Goal: Information Seeking & Learning: Check status

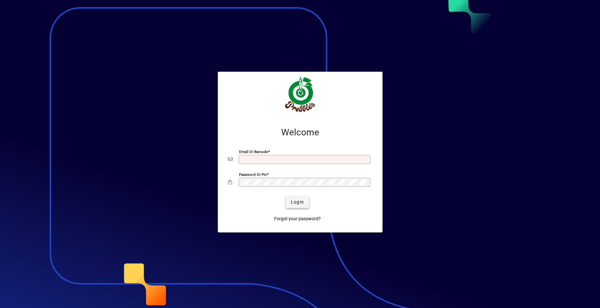
type input "**********"
click at [299, 201] on span "Login" at bounding box center [297, 202] width 13 height 7
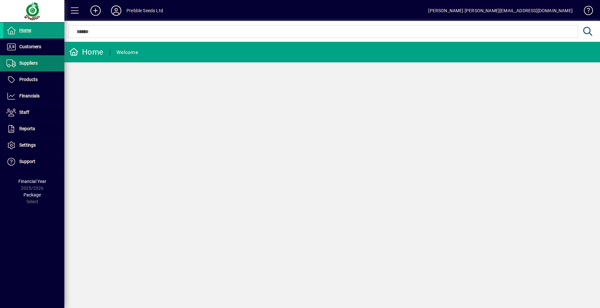
click at [38, 64] on span at bounding box center [33, 63] width 61 height 15
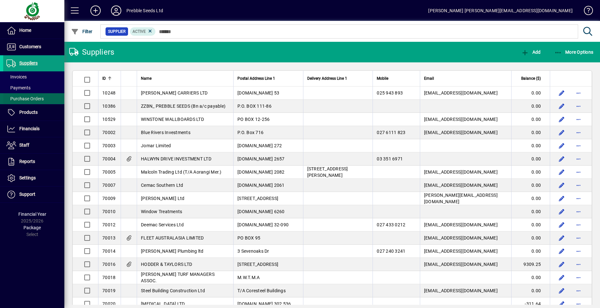
click at [35, 99] on span "Purchase Orders" at bounding box center [24, 98] width 37 height 5
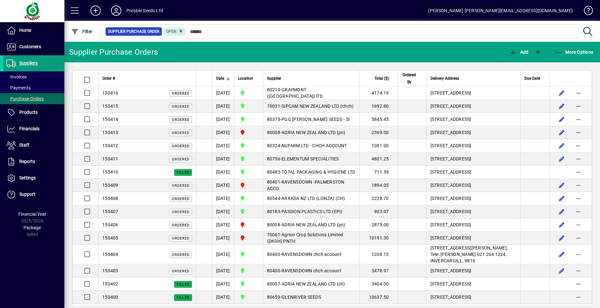
click at [315, 148] on span "NUFARM LTD - CHCH ACCOUNT" at bounding box center [313, 145] width 65 height 5
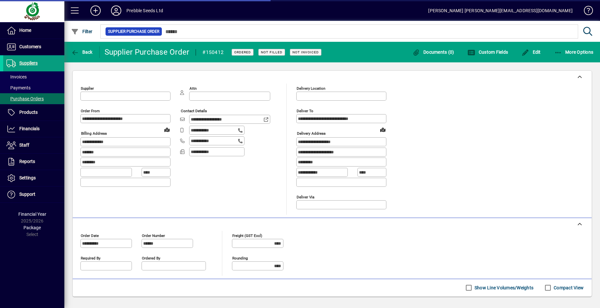
type input "**********"
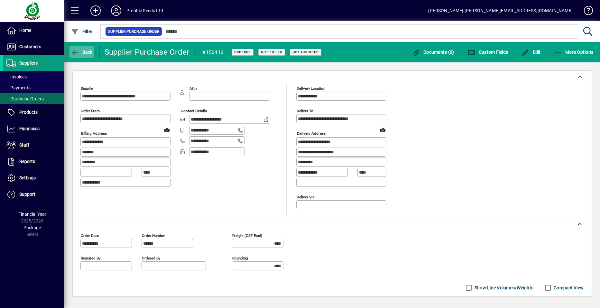
click at [86, 52] on span "Back" at bounding box center [82, 52] width 22 height 5
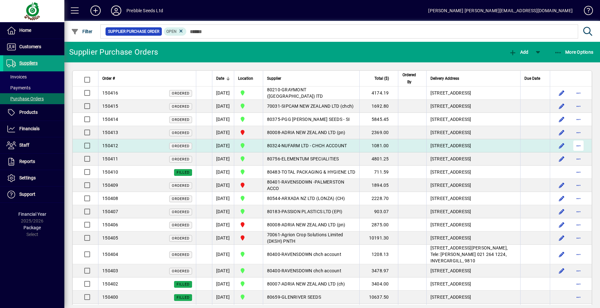
click at [572, 153] on span "button" at bounding box center [577, 145] width 15 height 15
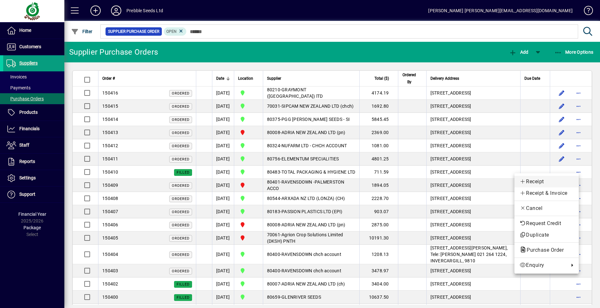
click at [533, 182] on span "Receipt" at bounding box center [546, 182] width 54 height 8
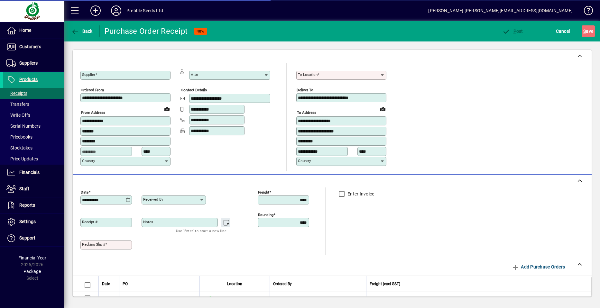
type input "**********"
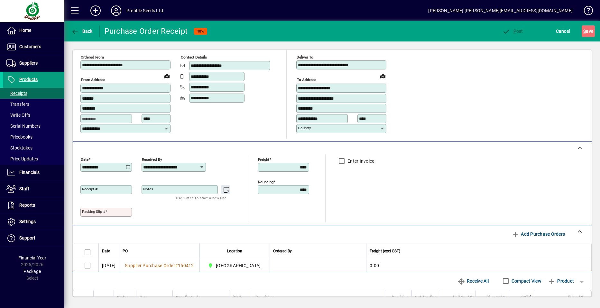
scroll to position [104, 0]
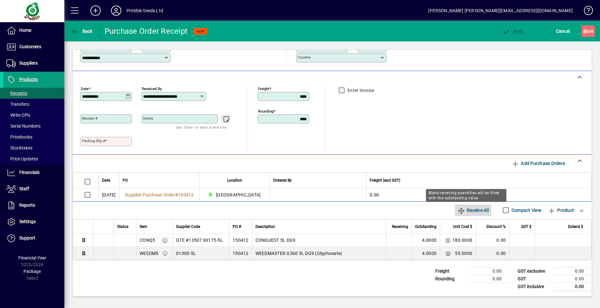
click at [472, 210] on span "Receive All" at bounding box center [472, 210] width 31 height 10
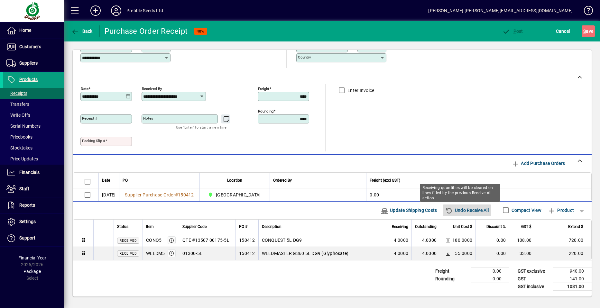
click at [463, 209] on span "Undo Receive All" at bounding box center [466, 210] width 43 height 10
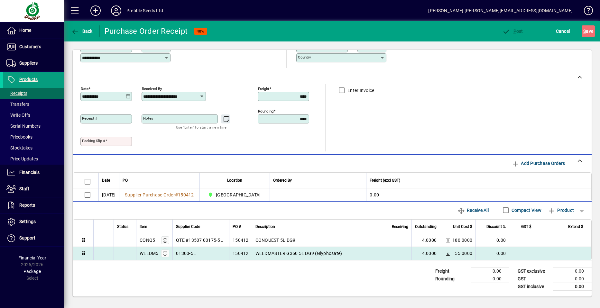
click at [389, 252] on td at bounding box center [399, 253] width 26 height 13
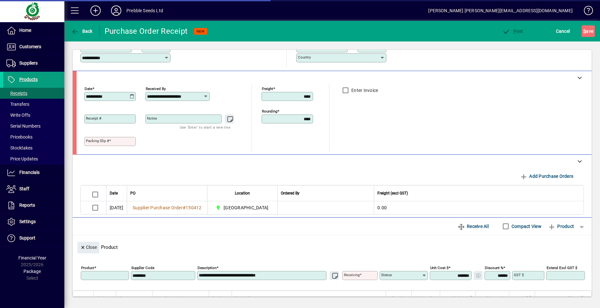
type input "******"
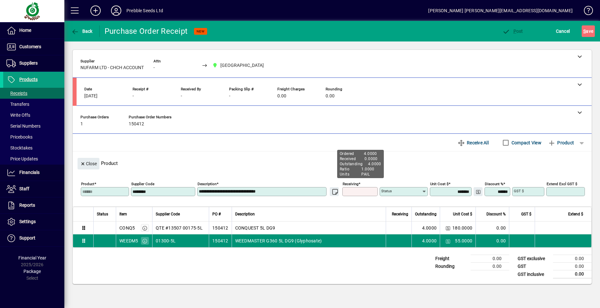
type input "*"
type input "*****"
type input "******"
type input "********"
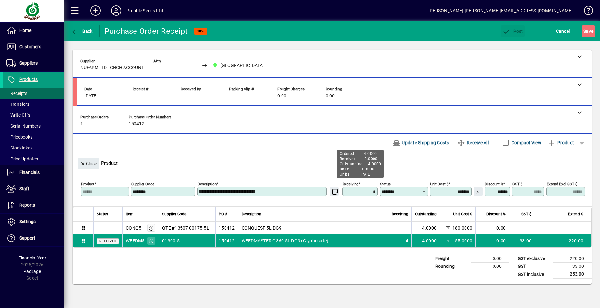
type input "******"
click at [89, 29] on span "Back" at bounding box center [82, 31] width 22 height 5
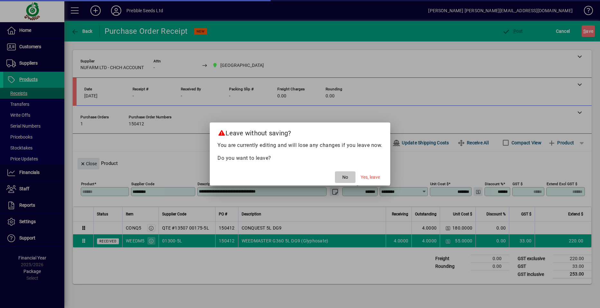
click at [344, 177] on span "No" at bounding box center [345, 177] width 6 height 7
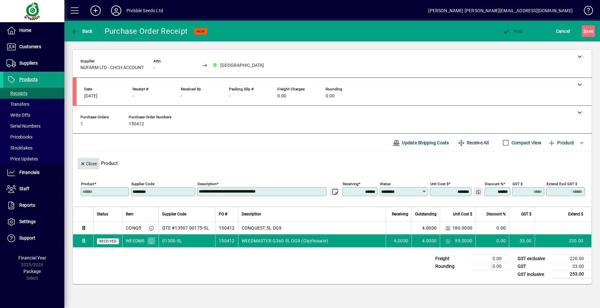
click at [91, 163] on span "Close" at bounding box center [88, 164] width 17 height 11
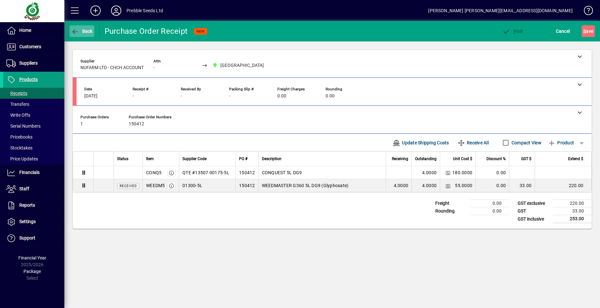
click at [82, 32] on span "Back" at bounding box center [82, 31] width 22 height 5
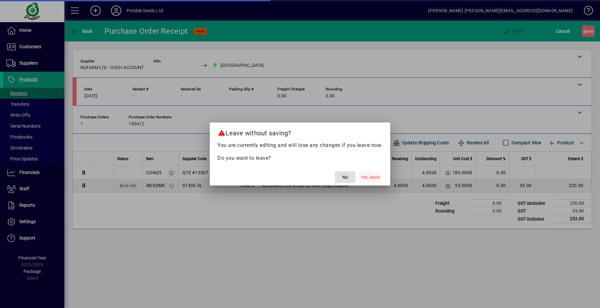
click at [370, 177] on span "Yes, leave" at bounding box center [369, 177] width 19 height 7
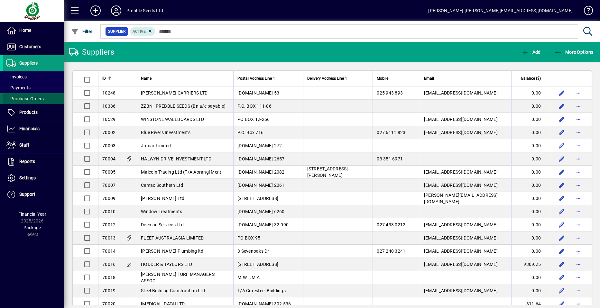
click at [39, 98] on span "Purchase Orders" at bounding box center [24, 98] width 37 height 5
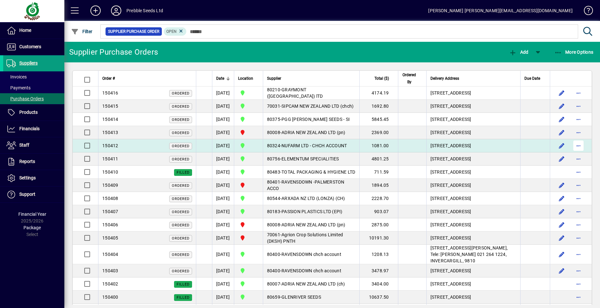
click at [574, 153] on span "button" at bounding box center [577, 145] width 15 height 15
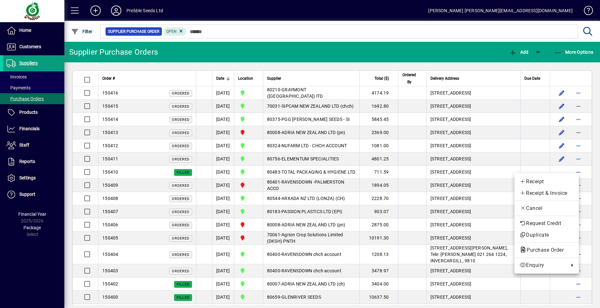
click at [536, 181] on span "Receipt" at bounding box center [546, 182] width 54 height 8
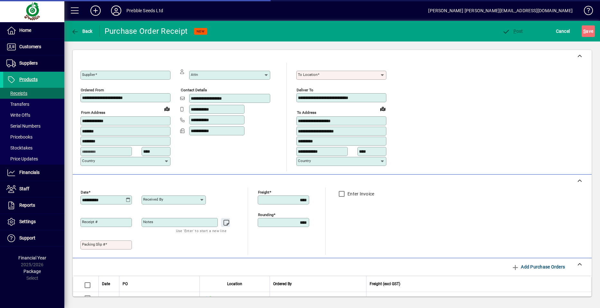
type input "**********"
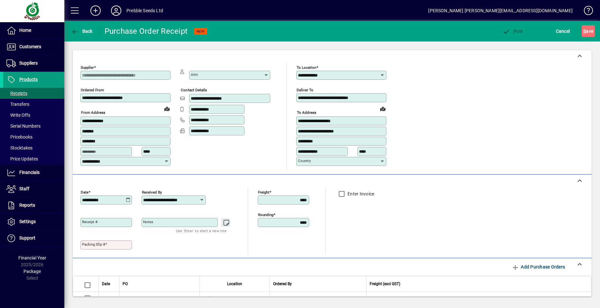
click at [86, 244] on mat-label "Packing Slip #" at bounding box center [93, 244] width 23 height 5
click at [86, 244] on input "Packing Slip #" at bounding box center [107, 244] width 50 height 5
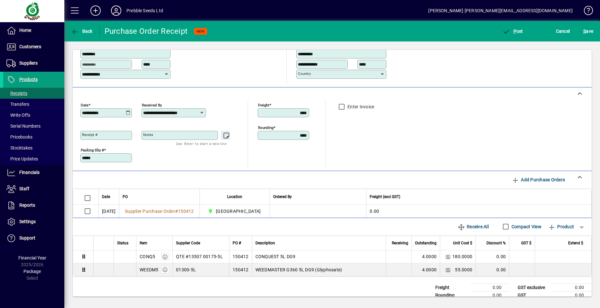
scroll to position [96, 0]
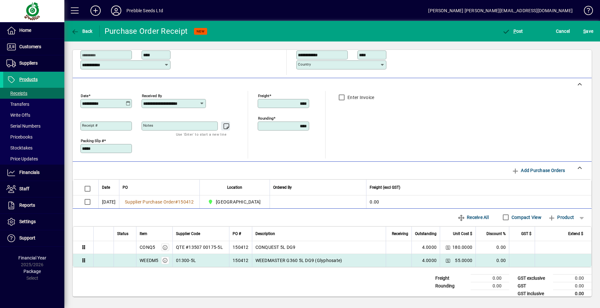
type input "*****"
click at [391, 260] on td at bounding box center [399, 260] width 26 height 13
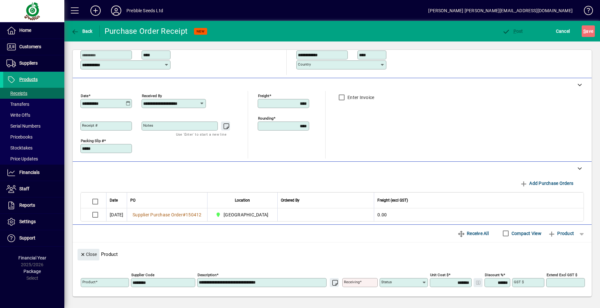
type input "******"
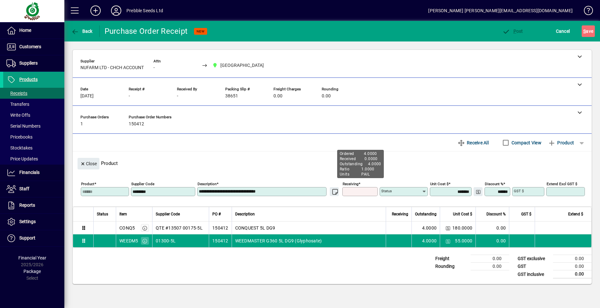
type input "*"
type input "*****"
type input "******"
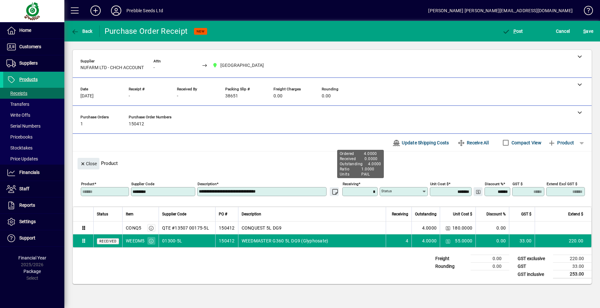
type input "********"
type input "******"
click at [517, 31] on span "P ost" at bounding box center [512, 31] width 21 height 5
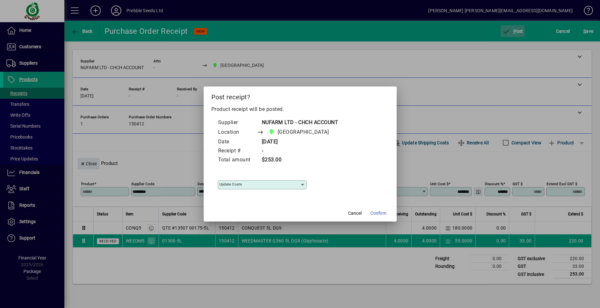
type input "**********"
click at [381, 213] on span "Confirm" at bounding box center [378, 213] width 16 height 7
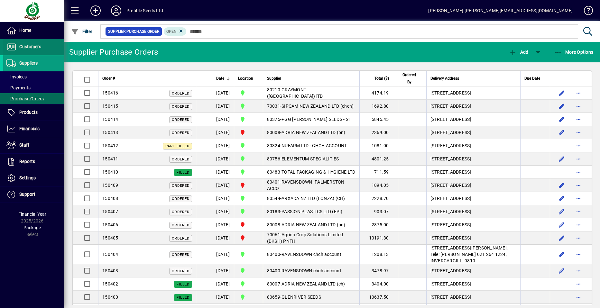
click at [29, 46] on span "Customers" at bounding box center [30, 46] width 22 height 5
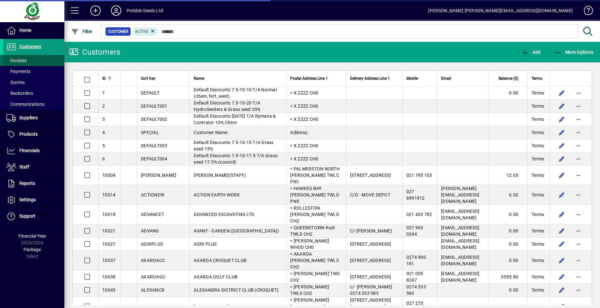
click at [40, 59] on span at bounding box center [33, 60] width 61 height 15
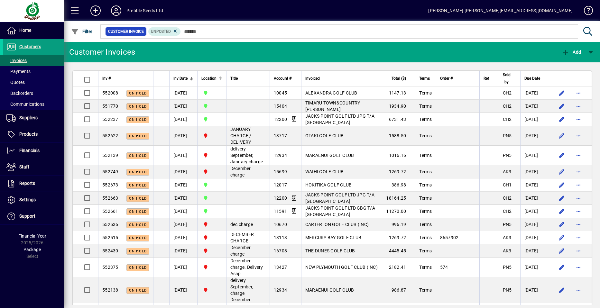
click at [214, 78] on span "Location" at bounding box center [208, 78] width 15 height 7
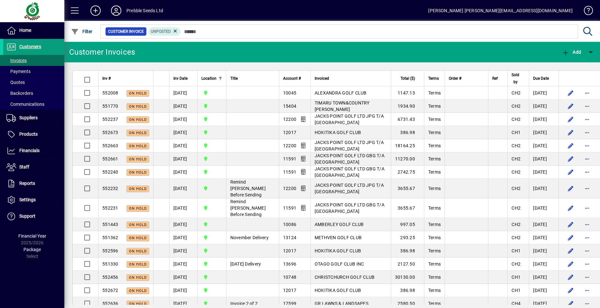
click at [214, 78] on span "Location" at bounding box center [208, 78] width 15 height 7
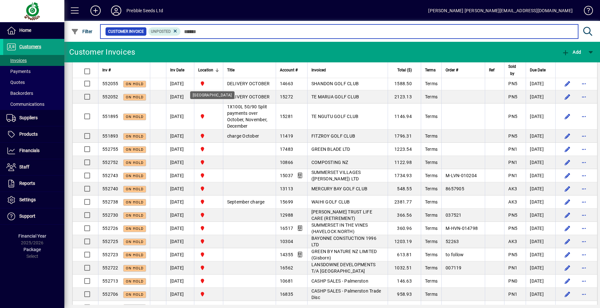
scroll to position [643, 0]
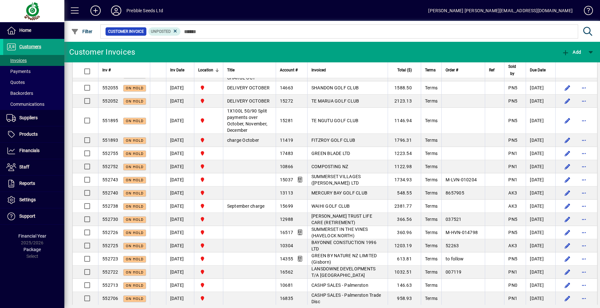
click at [210, 68] on span "Location" at bounding box center [205, 70] width 15 height 7
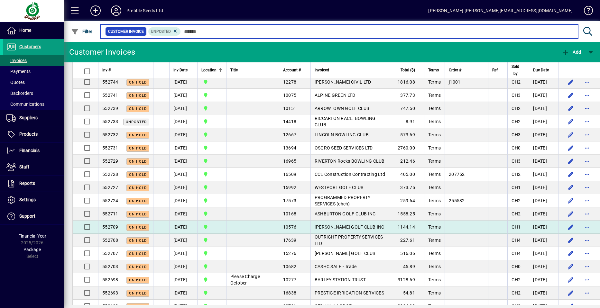
scroll to position [450, 0]
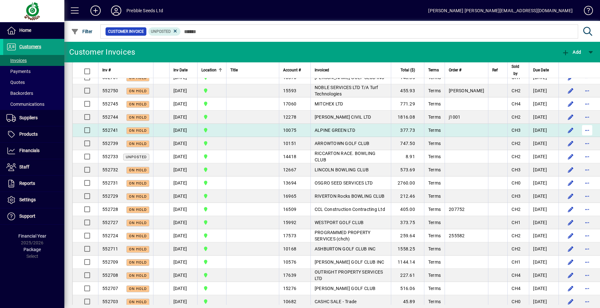
click at [579, 138] on span "button" at bounding box center [586, 130] width 15 height 15
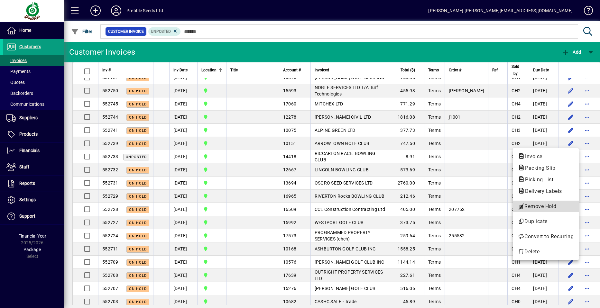
click at [539, 205] on span "Remove Hold" at bounding box center [546, 207] width 56 height 8
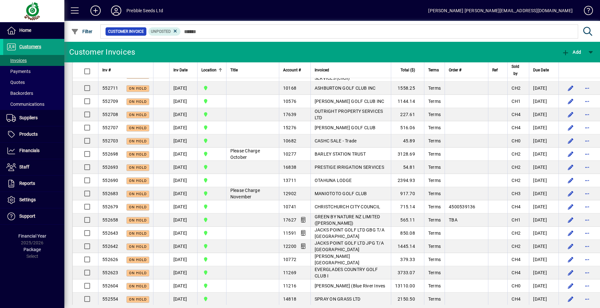
scroll to position [643, 0]
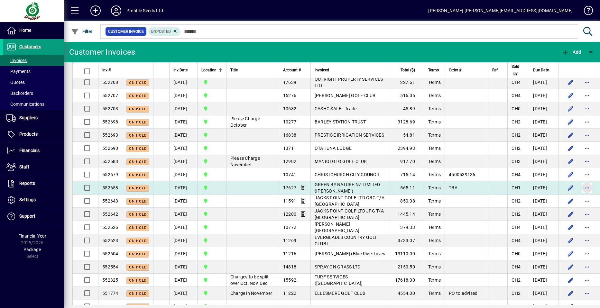
click at [579, 196] on span "button" at bounding box center [586, 187] width 15 height 15
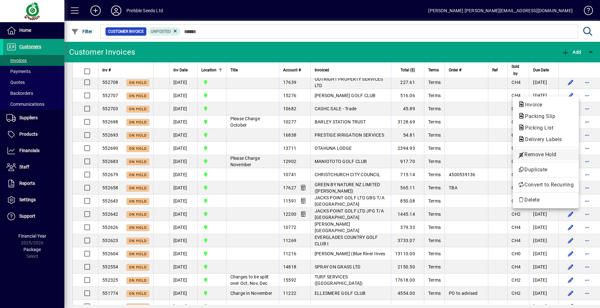
click at [524, 155] on span "Remove Hold" at bounding box center [546, 155] width 56 height 8
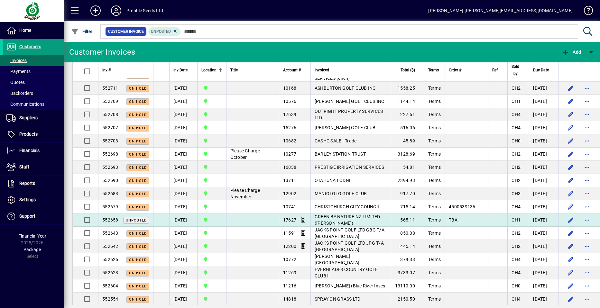
scroll to position [579, 0]
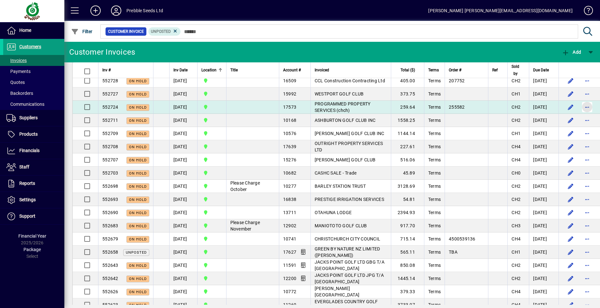
click at [579, 115] on span "button" at bounding box center [586, 106] width 15 height 15
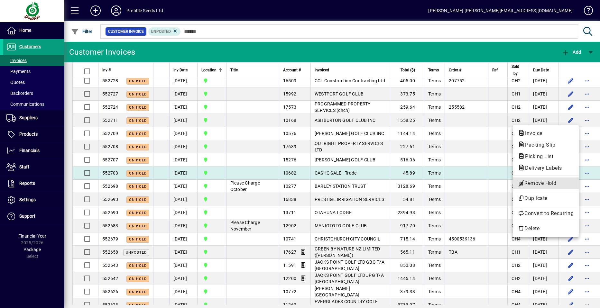
click at [536, 184] on span "Remove Hold" at bounding box center [546, 183] width 56 height 8
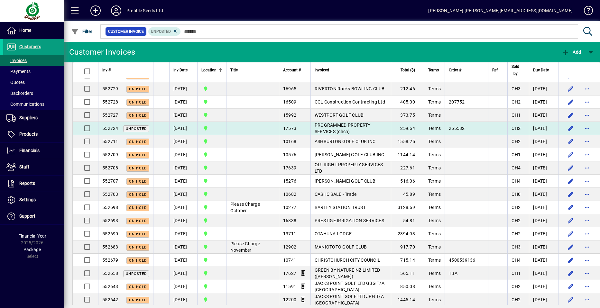
scroll to position [547, 0]
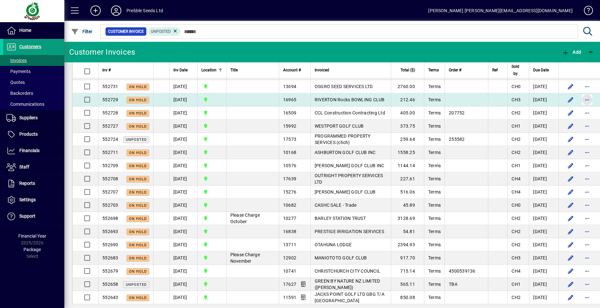
click at [579, 107] on span "button" at bounding box center [586, 99] width 15 height 15
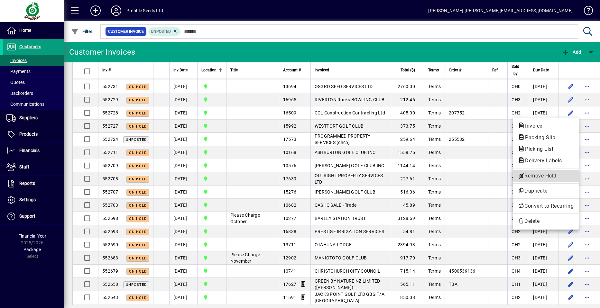
click at [538, 176] on span "Remove Hold" at bounding box center [546, 176] width 56 height 8
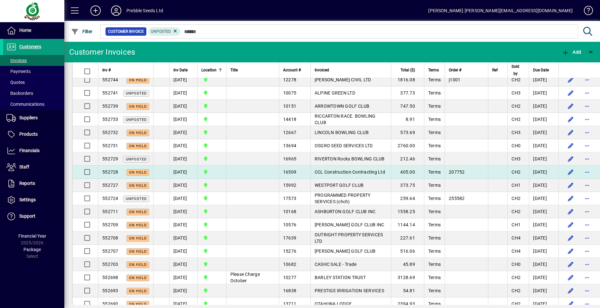
scroll to position [482, 0]
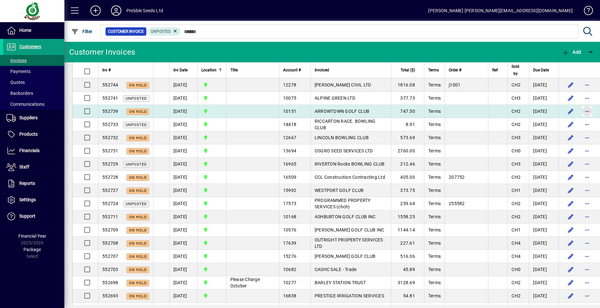
click at [579, 119] on span "button" at bounding box center [586, 111] width 15 height 15
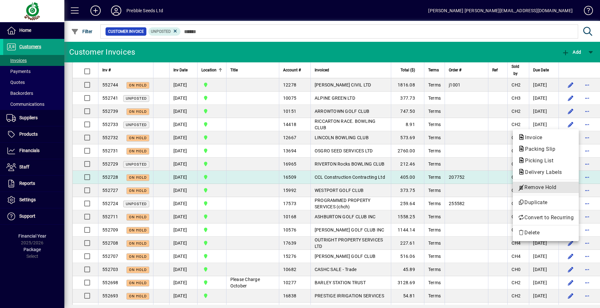
click at [534, 186] on span "Remove Hold" at bounding box center [546, 188] width 56 height 8
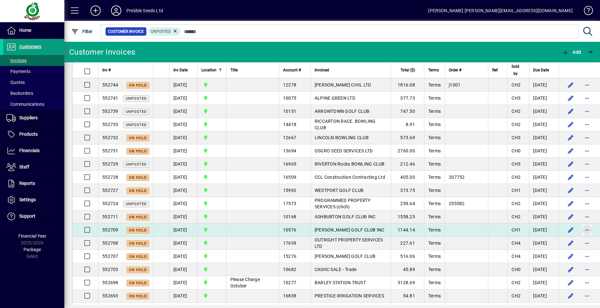
click at [579, 238] on span "button" at bounding box center [586, 229] width 15 height 15
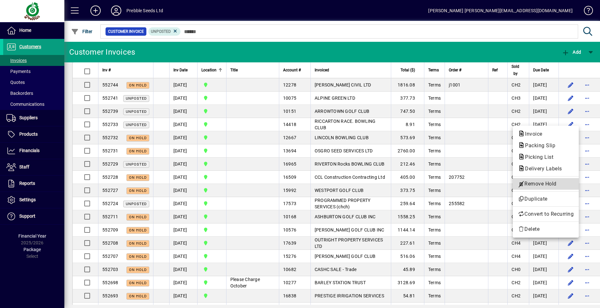
click at [534, 184] on span "Remove Hold" at bounding box center [546, 184] width 56 height 8
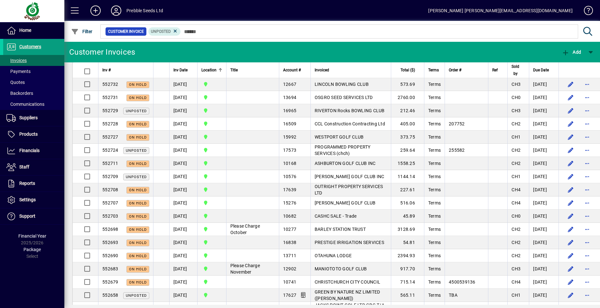
scroll to position [547, 0]
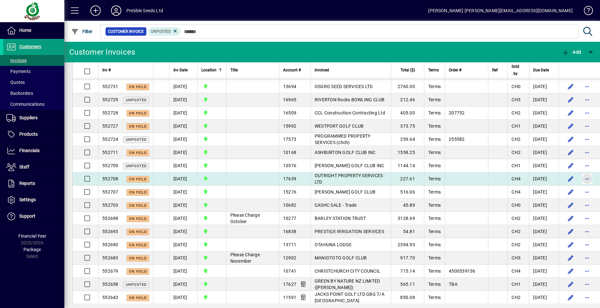
click at [579, 187] on span "button" at bounding box center [586, 178] width 15 height 15
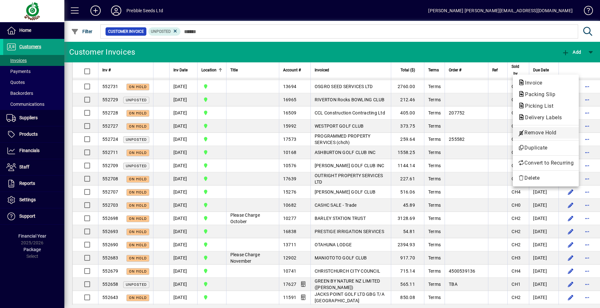
click at [534, 131] on span "Remove Hold" at bounding box center [546, 133] width 56 height 8
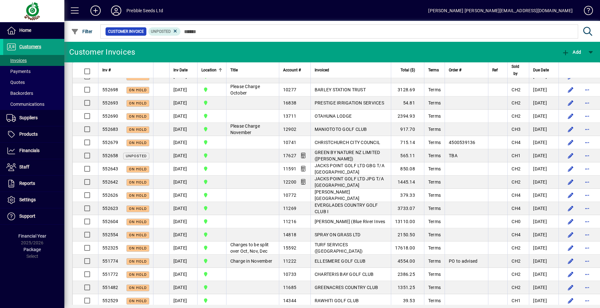
scroll to position [643, 0]
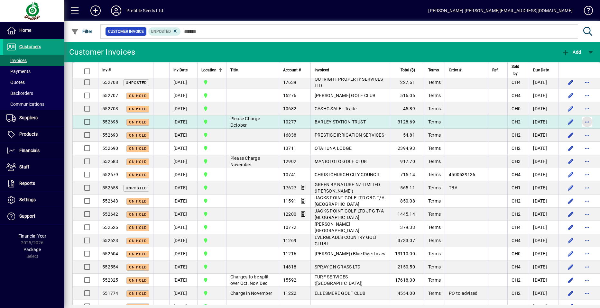
click at [579, 130] on span "button" at bounding box center [586, 121] width 15 height 15
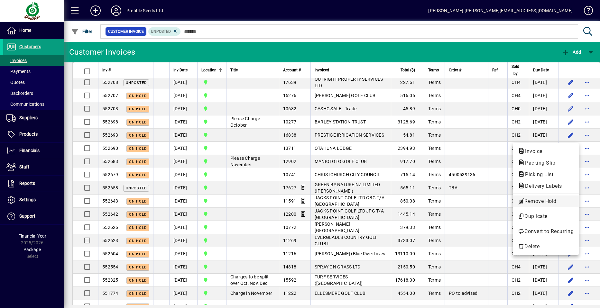
click at [541, 201] on span "Remove Hold" at bounding box center [546, 201] width 56 height 8
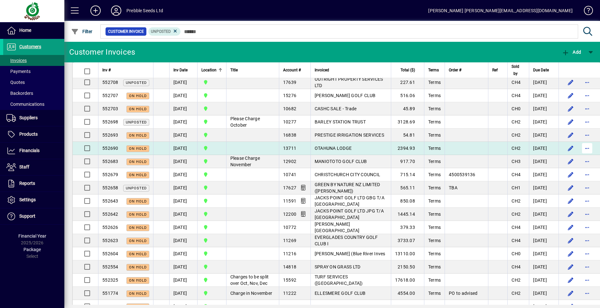
click at [579, 156] on span "button" at bounding box center [586, 148] width 15 height 15
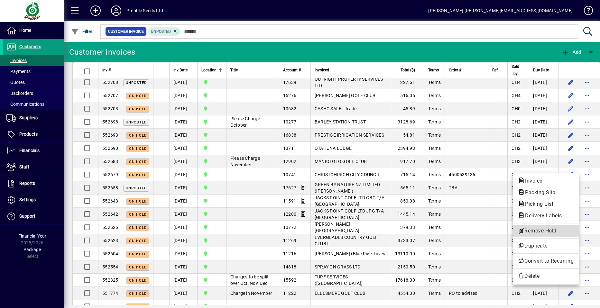
click at [544, 230] on span "Remove Hold" at bounding box center [546, 231] width 56 height 8
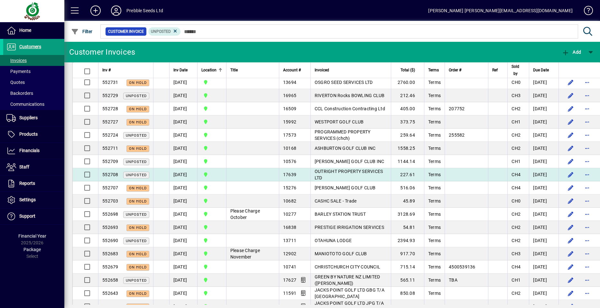
scroll to position [547, 0]
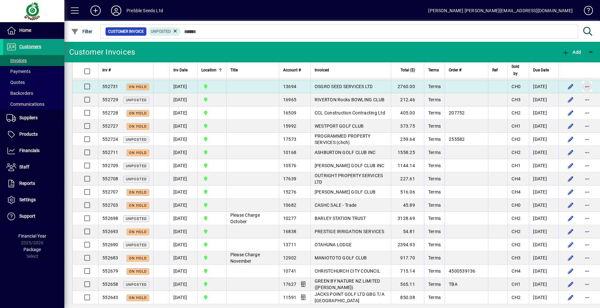
click at [579, 94] on span "button" at bounding box center [586, 86] width 15 height 15
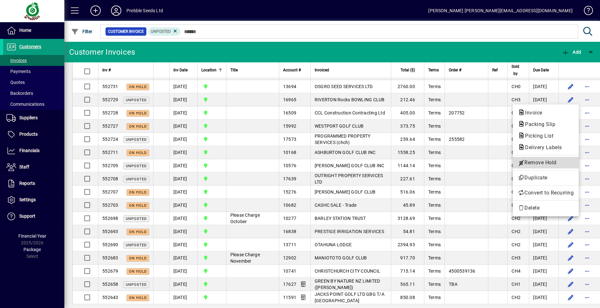
click at [538, 161] on span "Remove Hold" at bounding box center [546, 163] width 56 height 8
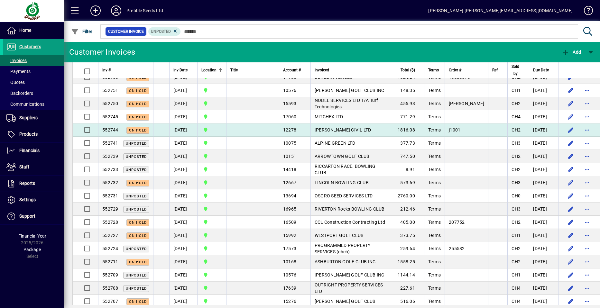
scroll to position [418, 0]
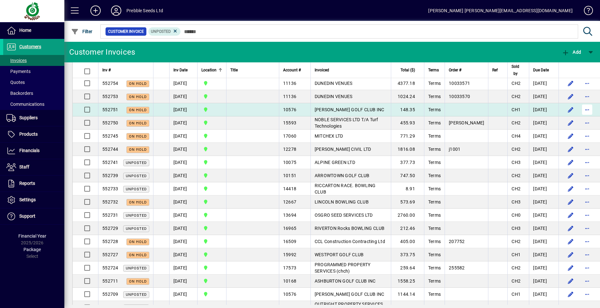
click at [579, 117] on span "button" at bounding box center [586, 109] width 15 height 15
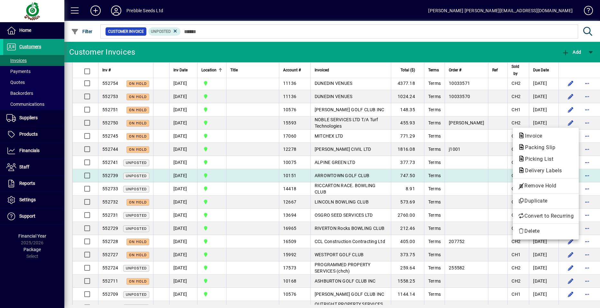
click at [547, 186] on span "Remove Hold" at bounding box center [546, 186] width 56 height 8
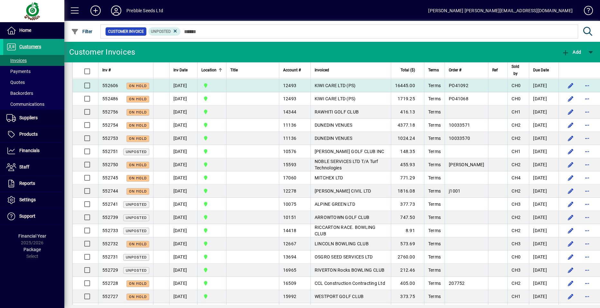
scroll to position [322, 0]
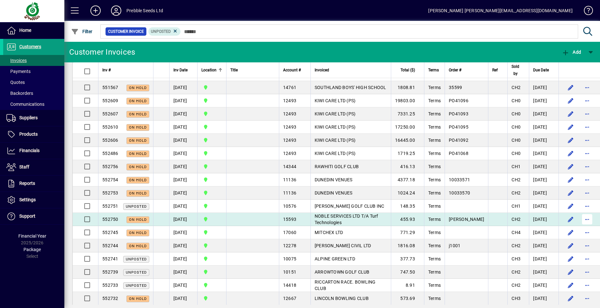
click at [579, 227] on span "button" at bounding box center [586, 219] width 15 height 15
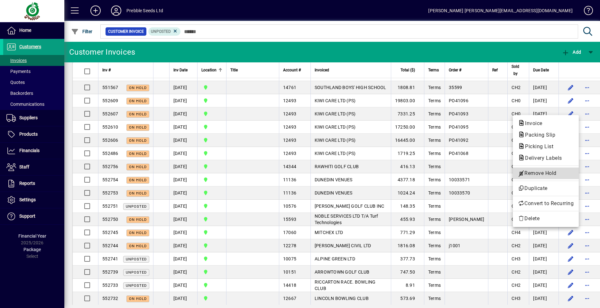
click at [534, 175] on span "Remove Hold" at bounding box center [546, 173] width 56 height 8
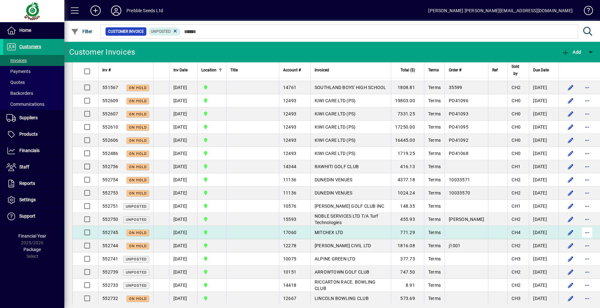
click at [579, 240] on span "button" at bounding box center [586, 232] width 15 height 15
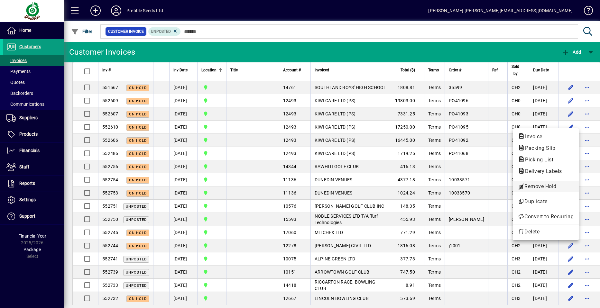
click at [544, 186] on span "Remove Hold" at bounding box center [546, 187] width 56 height 8
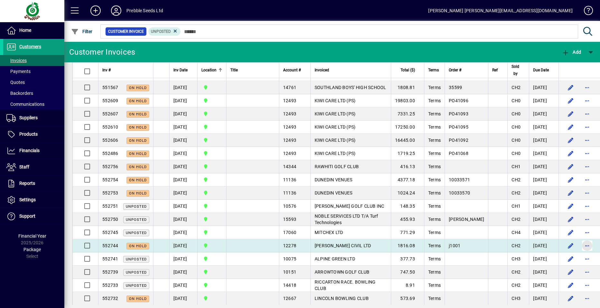
click at [579, 253] on span "button" at bounding box center [586, 245] width 15 height 15
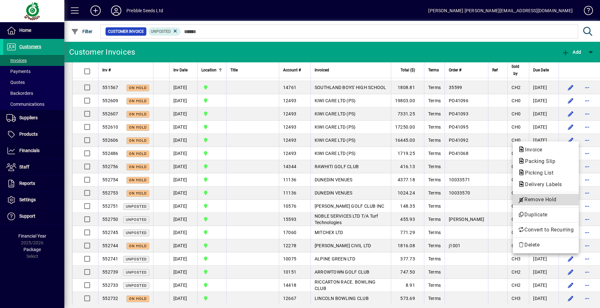
click at [539, 200] on span "Remove Hold" at bounding box center [546, 200] width 56 height 8
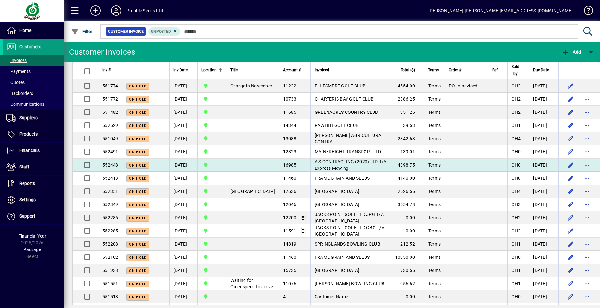
scroll to position [900, 0]
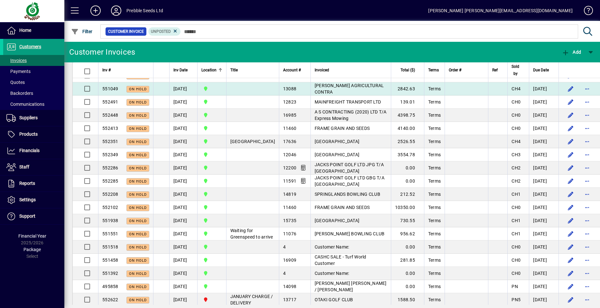
click at [325, 95] on span "[PERSON_NAME] AGRICULTURAL CONTRA" at bounding box center [348, 89] width 69 height 12
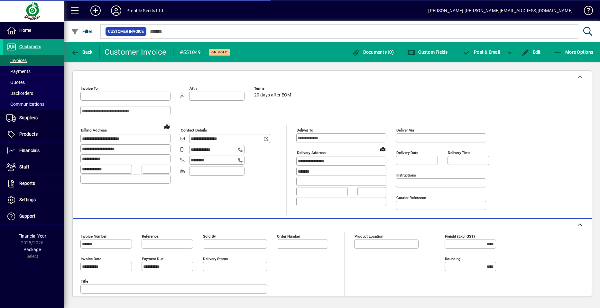
type input "**********"
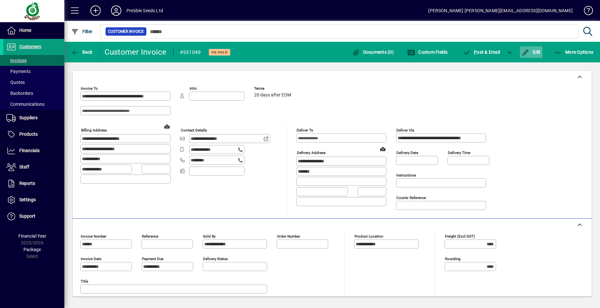
click at [533, 51] on span "Edit" at bounding box center [530, 52] width 19 height 5
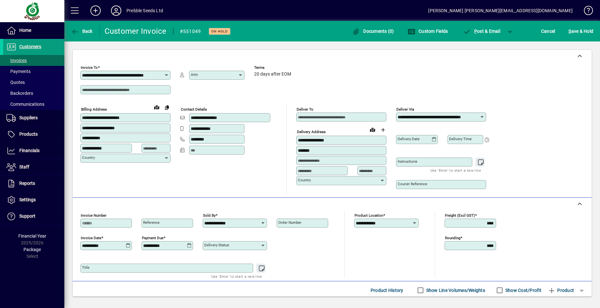
click at [128, 244] on icon at bounding box center [128, 245] width 5 height 5
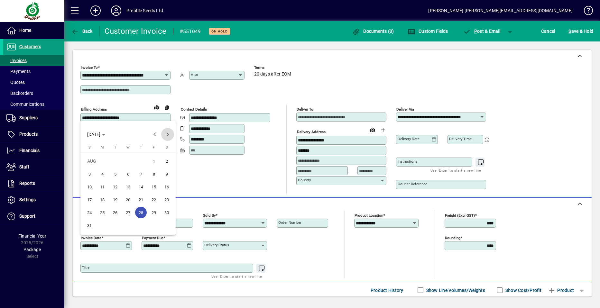
click at [166, 134] on span "Next month" at bounding box center [167, 134] width 13 height 13
click at [127, 174] on span "3" at bounding box center [128, 174] width 12 height 12
type input "**********"
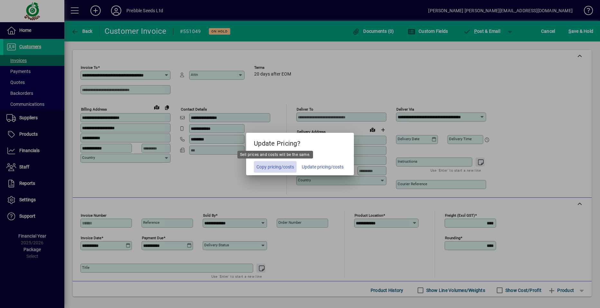
click at [276, 167] on span "Copy pricing/costs" at bounding box center [275, 167] width 38 height 7
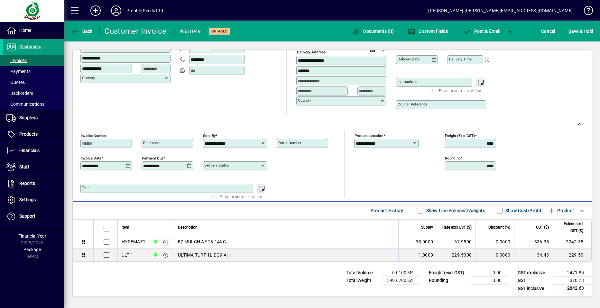
scroll to position [81, 0]
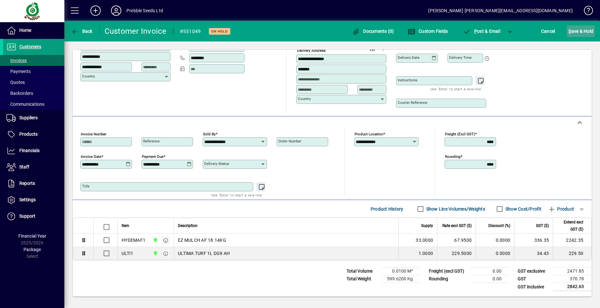
click at [579, 29] on span "S ave & Hold" at bounding box center [580, 31] width 25 height 10
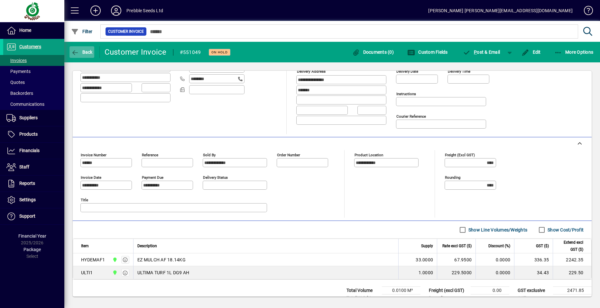
click at [85, 52] on span "Back" at bounding box center [82, 52] width 22 height 5
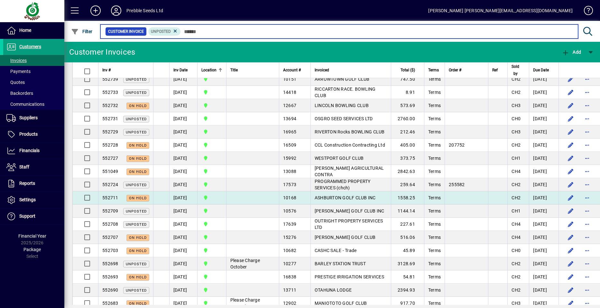
scroll to position [547, 0]
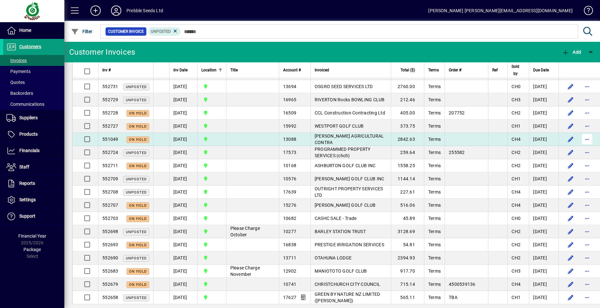
click at [579, 147] on span "button" at bounding box center [586, 139] width 15 height 15
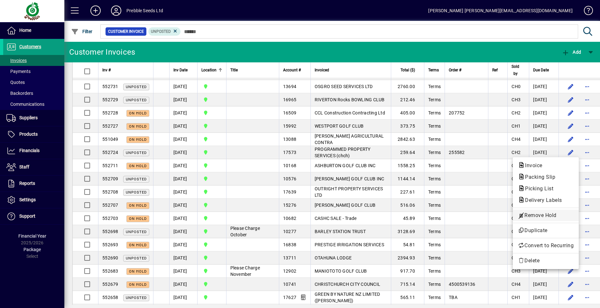
click at [537, 215] on span "Remove Hold" at bounding box center [546, 216] width 56 height 8
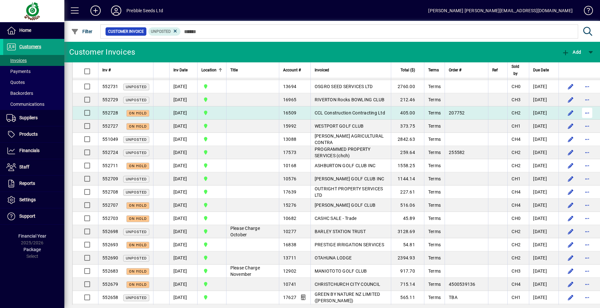
click at [579, 121] on span "button" at bounding box center [586, 112] width 15 height 15
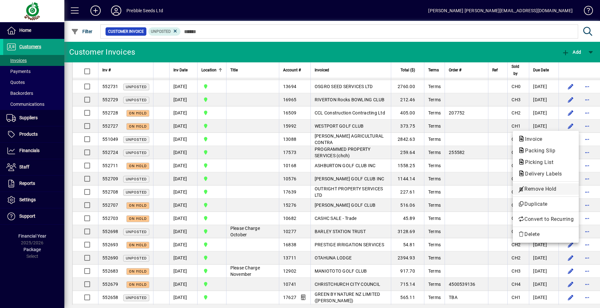
click at [533, 187] on span "Remove Hold" at bounding box center [546, 189] width 56 height 8
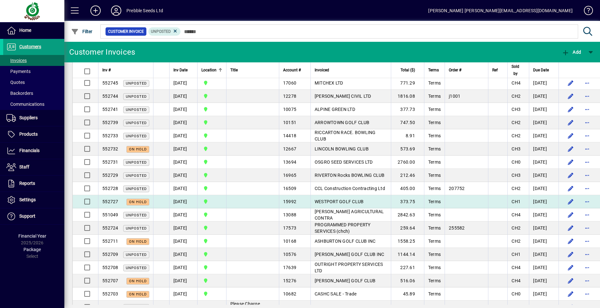
scroll to position [482, 0]
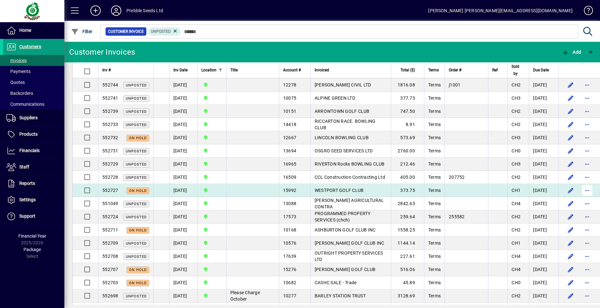
click at [579, 198] on span "button" at bounding box center [586, 190] width 15 height 15
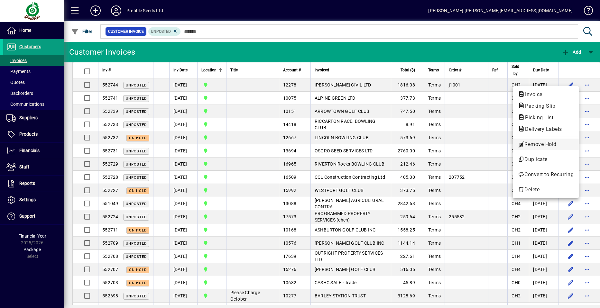
click at [535, 143] on span "Remove Hold" at bounding box center [546, 145] width 56 height 8
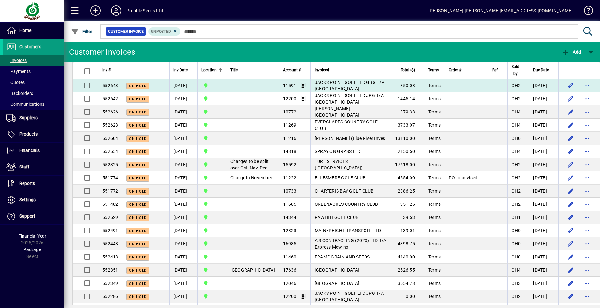
scroll to position [804, 0]
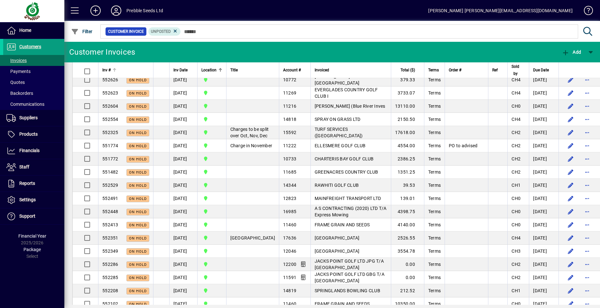
click at [105, 70] on span "Inv #" at bounding box center [106, 70] width 8 height 7
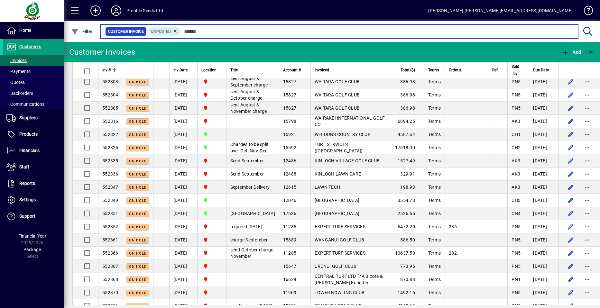
scroll to position [1158, 0]
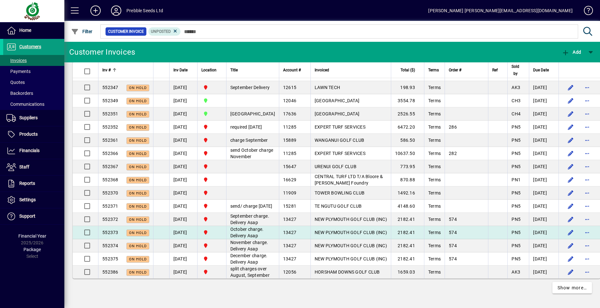
scroll to position [1698, 0]
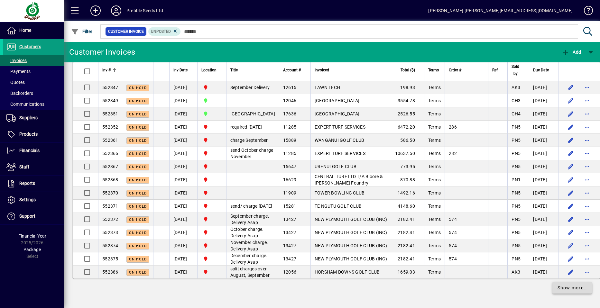
click at [569, 290] on span "Show more…" at bounding box center [572, 288] width 30 height 7
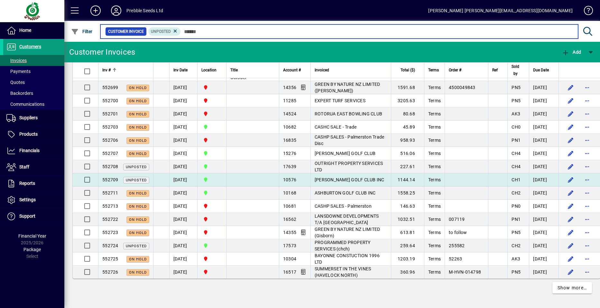
scroll to position [3088, 0]
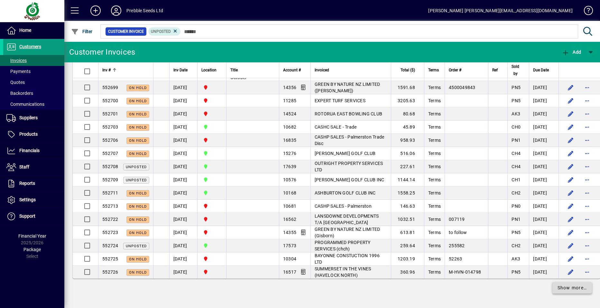
click at [566, 288] on span "Show more…" at bounding box center [572, 288] width 30 height 7
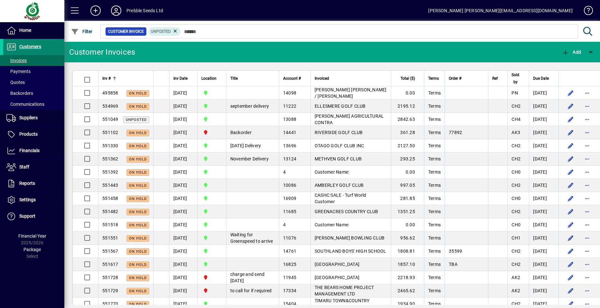
click at [33, 44] on span "Customers" at bounding box center [30, 46] width 22 height 5
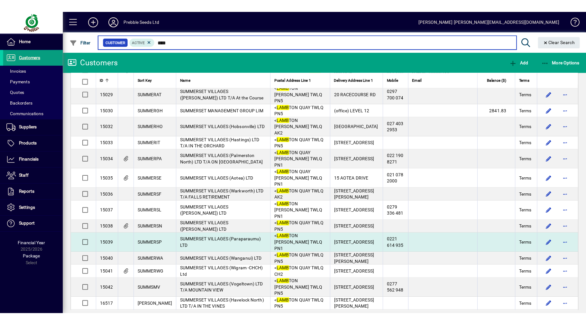
scroll to position [64, 0]
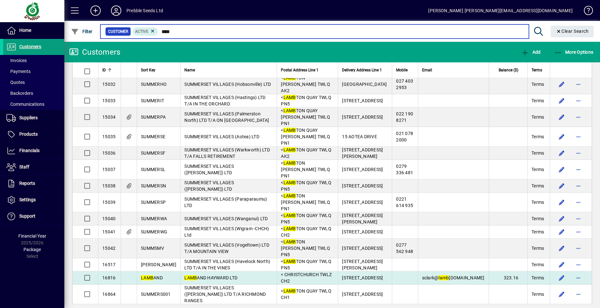
type input "****"
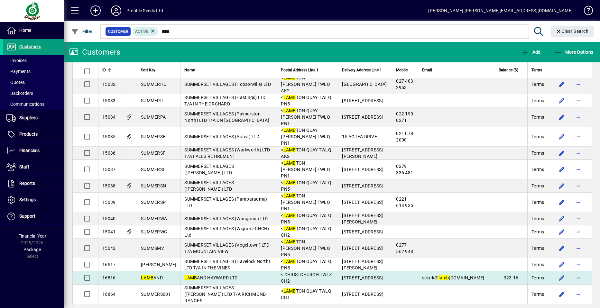
click at [194, 275] on span "LAMB AND HAYWARD LTD" at bounding box center [210, 277] width 53 height 5
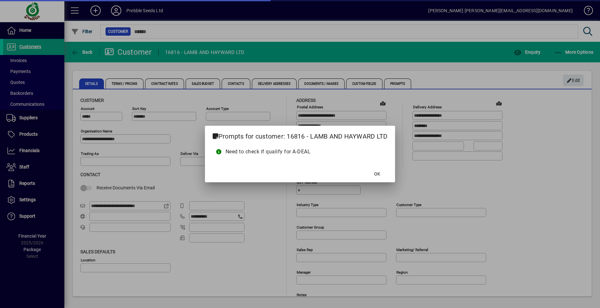
type input "**********"
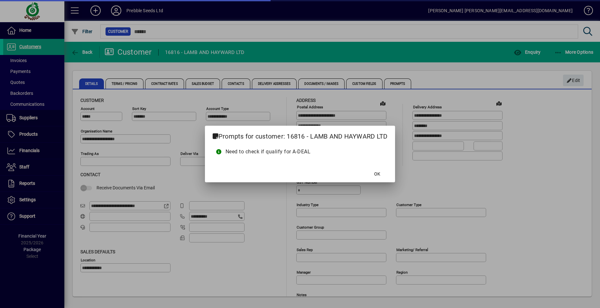
type input "**********"
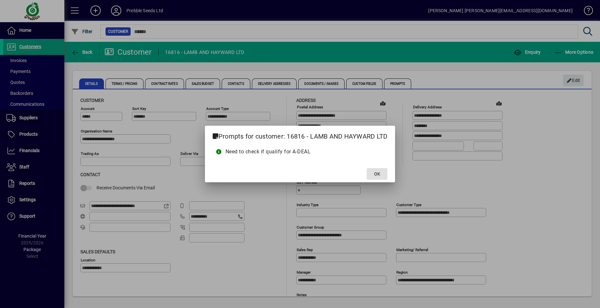
click at [377, 171] on span "OK" at bounding box center [377, 174] width 6 height 7
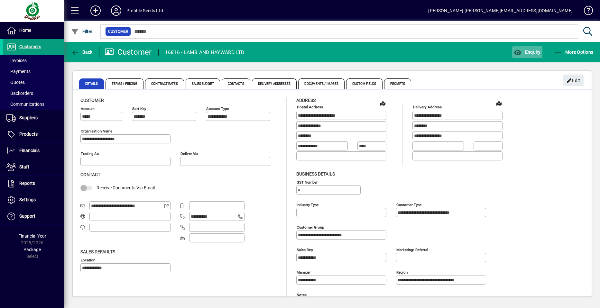
click at [528, 52] on span "Enquiry" at bounding box center [527, 52] width 27 height 5
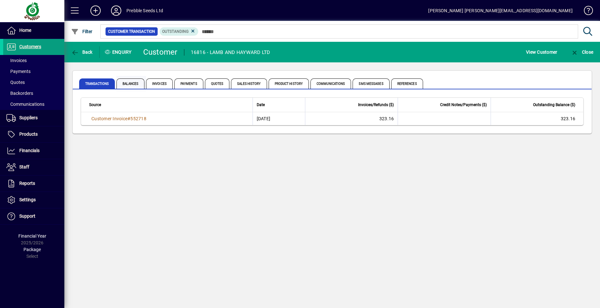
click at [129, 86] on span "Balances" at bounding box center [130, 83] width 28 height 10
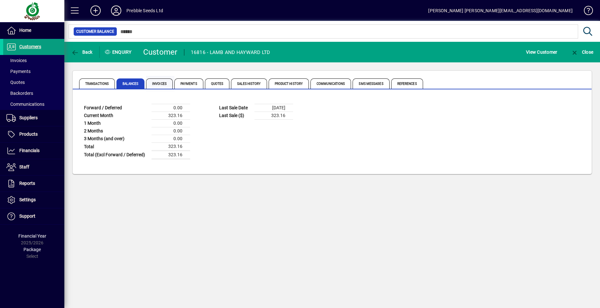
click at [159, 85] on span "Invoices" at bounding box center [159, 83] width 27 height 10
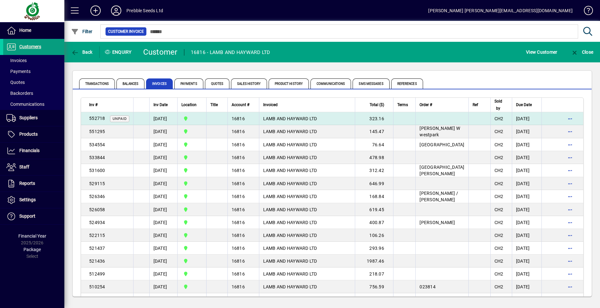
click at [165, 119] on td "[DATE]" at bounding box center [163, 118] width 28 height 13
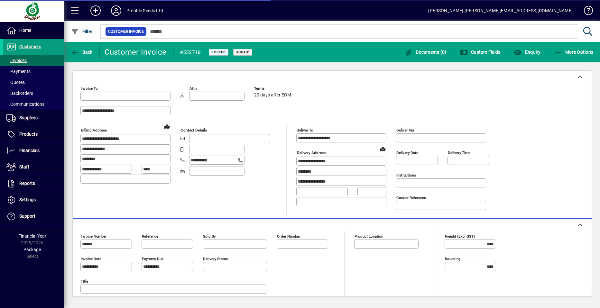
type input "**********"
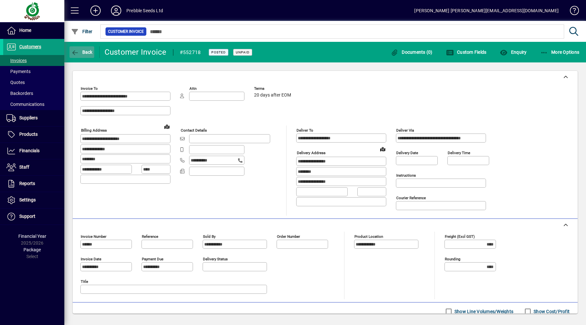
click at [86, 50] on span "Back" at bounding box center [82, 52] width 22 height 5
